Goal: Obtain resource: Obtain resource

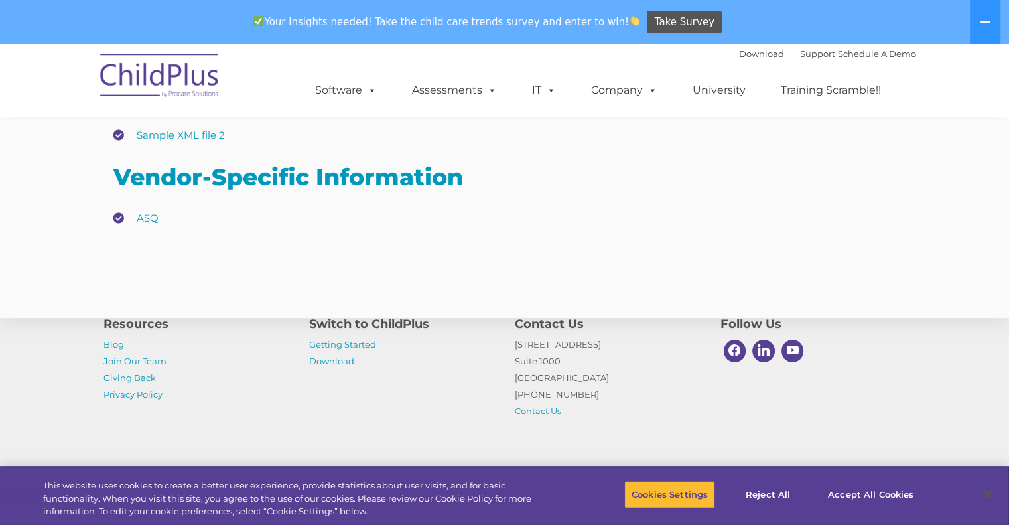
scroll to position [308, 0]
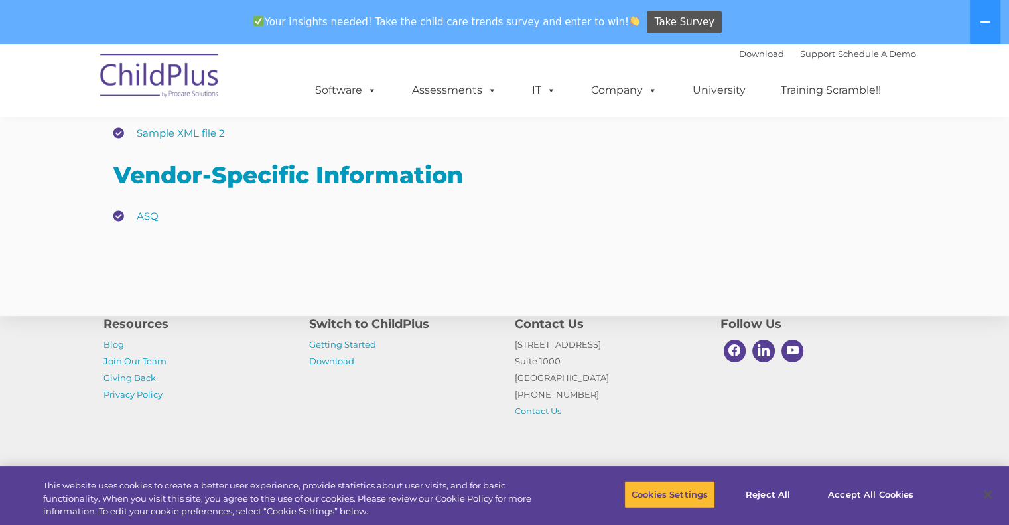
click at [119, 216] on li "ASQ" at bounding box center [504, 216] width 783 height 20
click at [155, 216] on link "ASQ" at bounding box center [148, 216] width 22 height 13
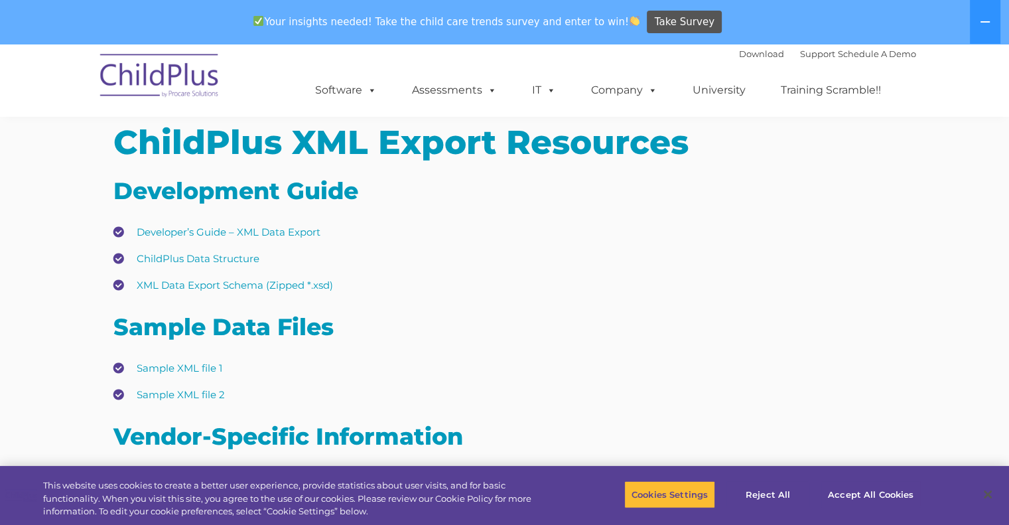
scroll to position [46, 0]
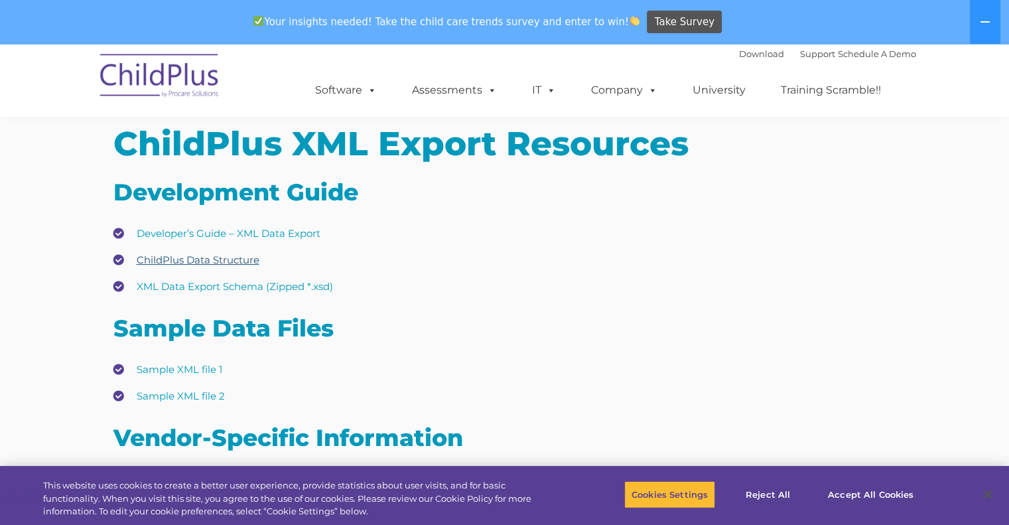
click at [178, 260] on link "ChildPlus Data Structure" at bounding box center [198, 259] width 123 height 13
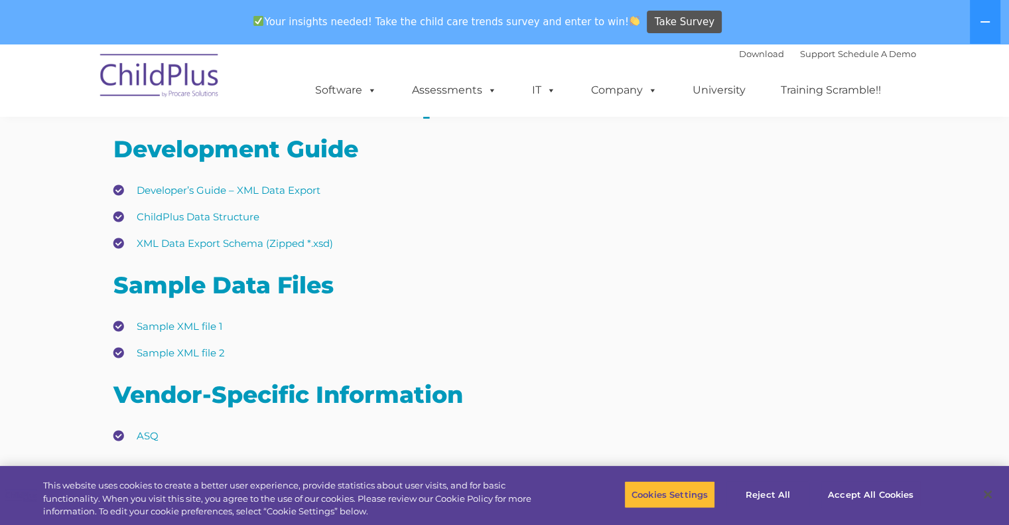
scroll to position [86, 0]
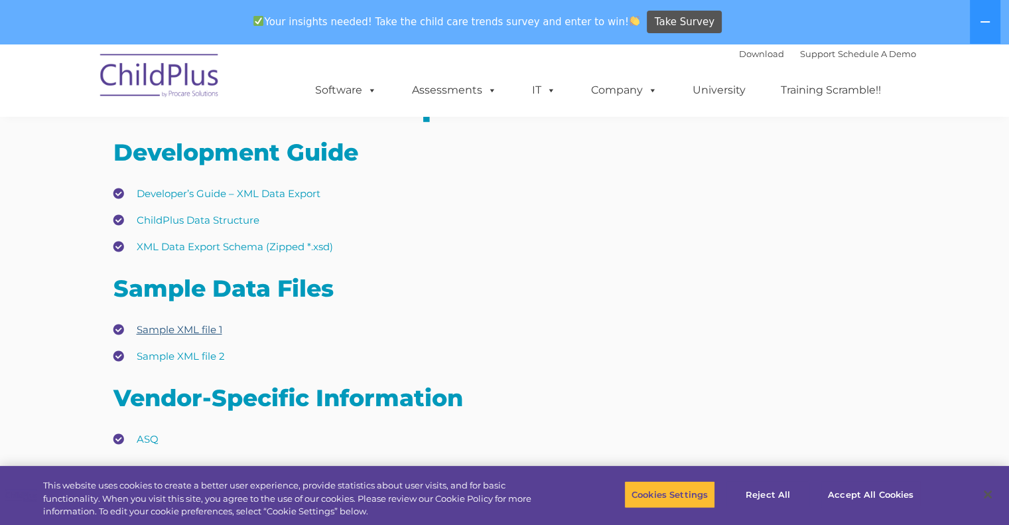
click at [194, 328] on link "Sample XML file 1" at bounding box center [180, 329] width 86 height 13
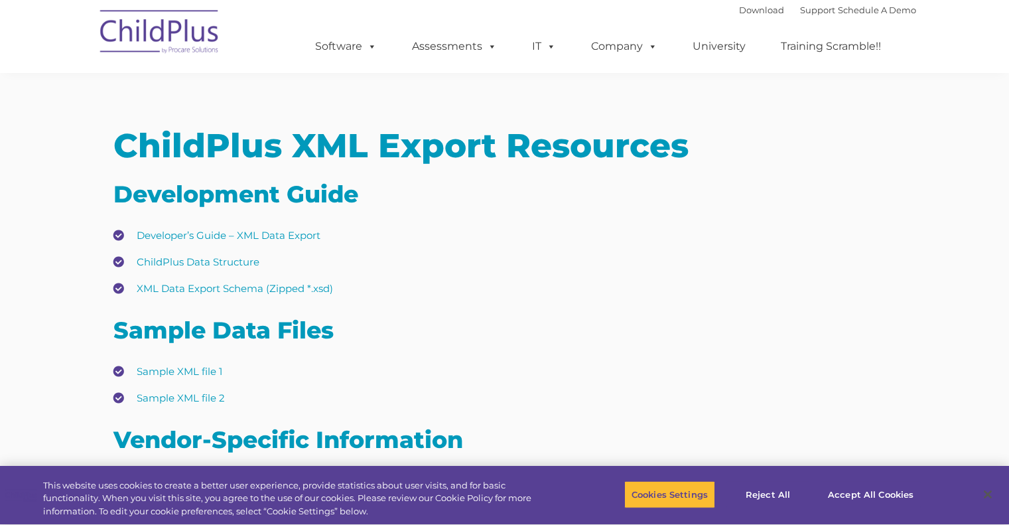
scroll to position [86, 0]
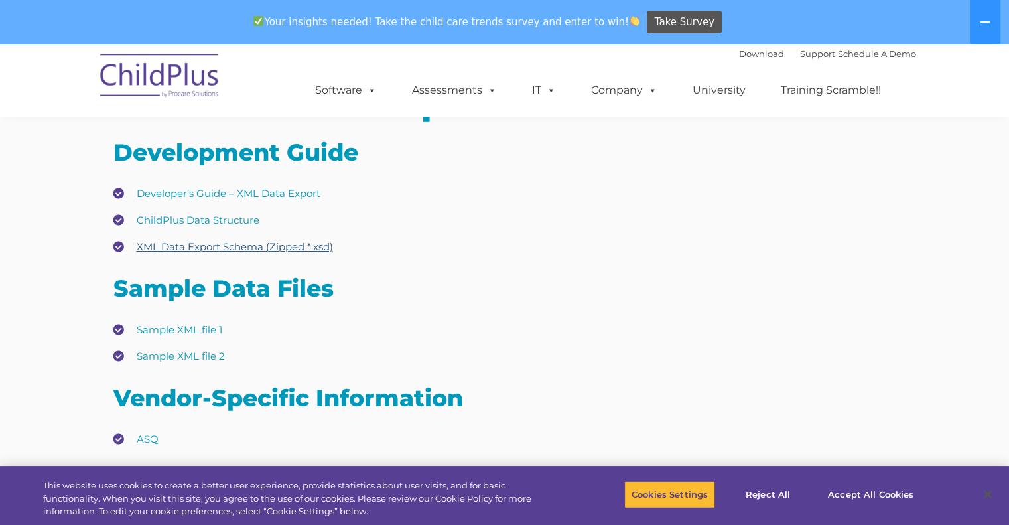
click at [249, 249] on link "XML Data Export Schema (Zipped *.xsd)" at bounding box center [235, 246] width 196 height 13
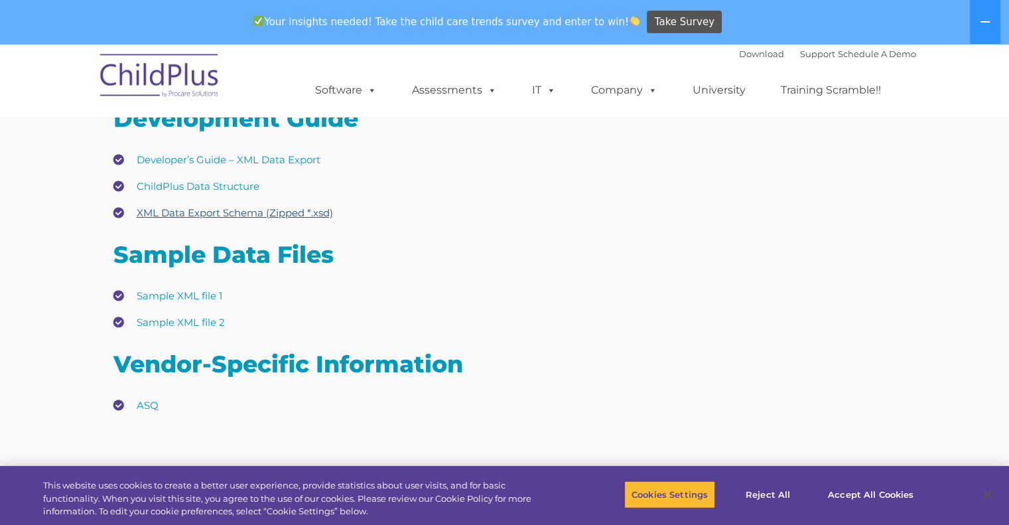
scroll to position [382, 0]
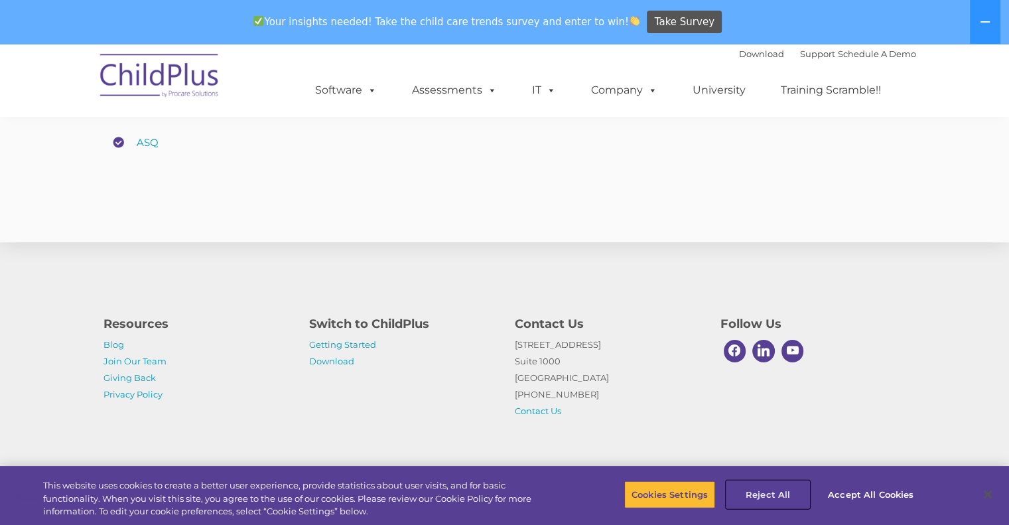
click at [768, 496] on button "Reject All" at bounding box center [767, 494] width 83 height 28
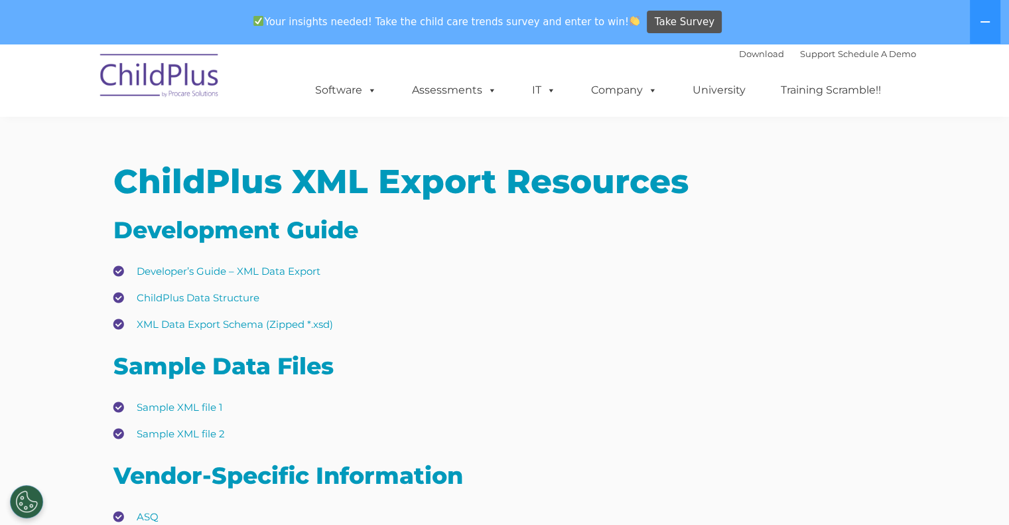
scroll to position [5, 0]
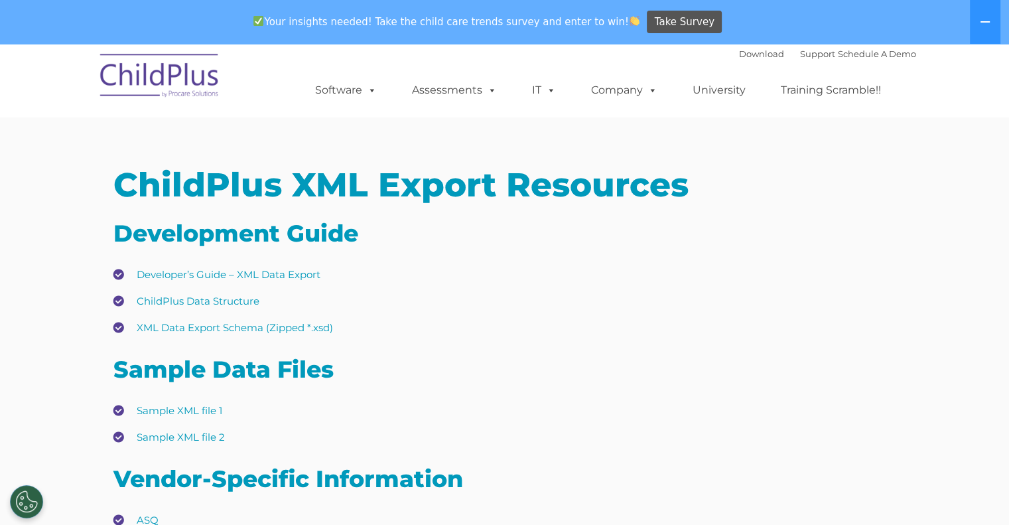
click at [44, 84] on nav "Download Support | Schedule A Demo  MENU MENU Software ChildPlus: The original…" at bounding box center [504, 80] width 1009 height 73
